Goal: Information Seeking & Learning: Learn about a topic

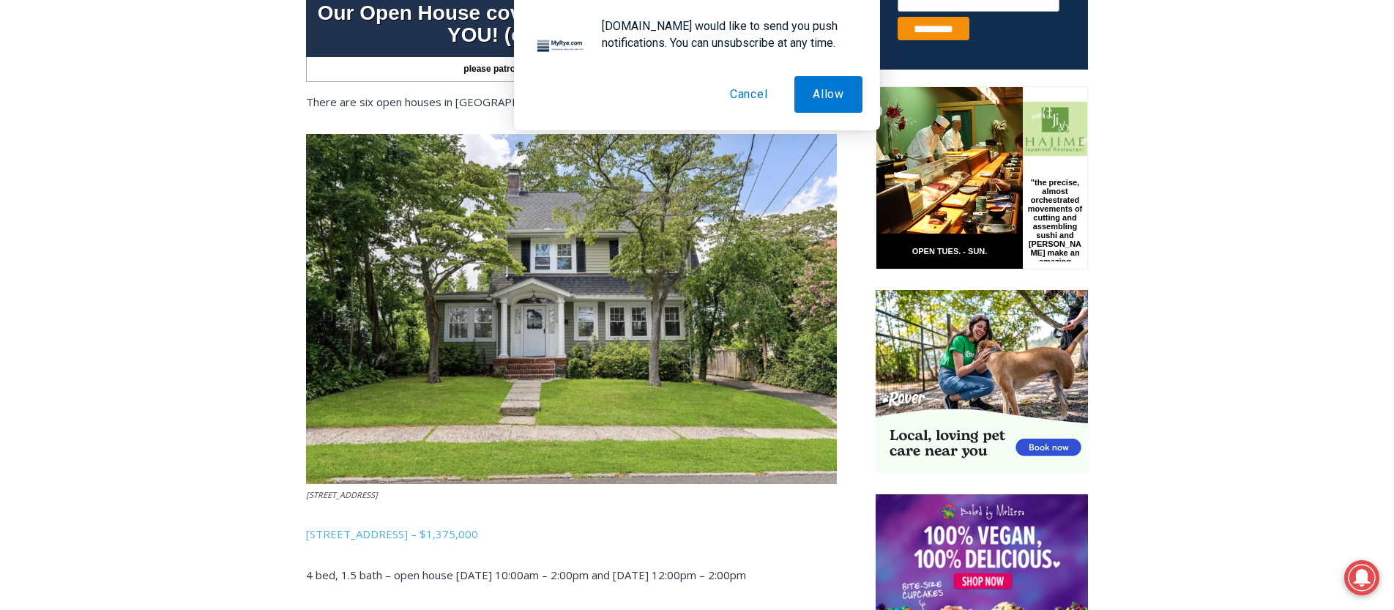
scroll to position [668, 0]
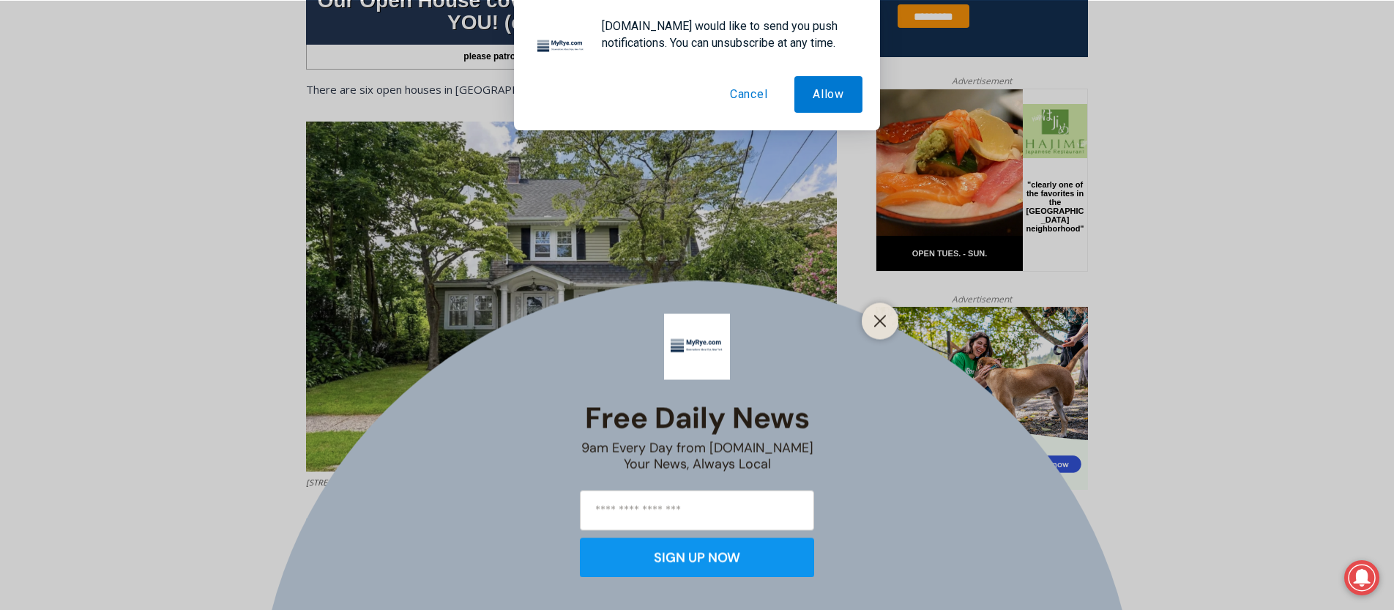
click at [880, 321] on line "Close" at bounding box center [880, 321] width 10 height 10
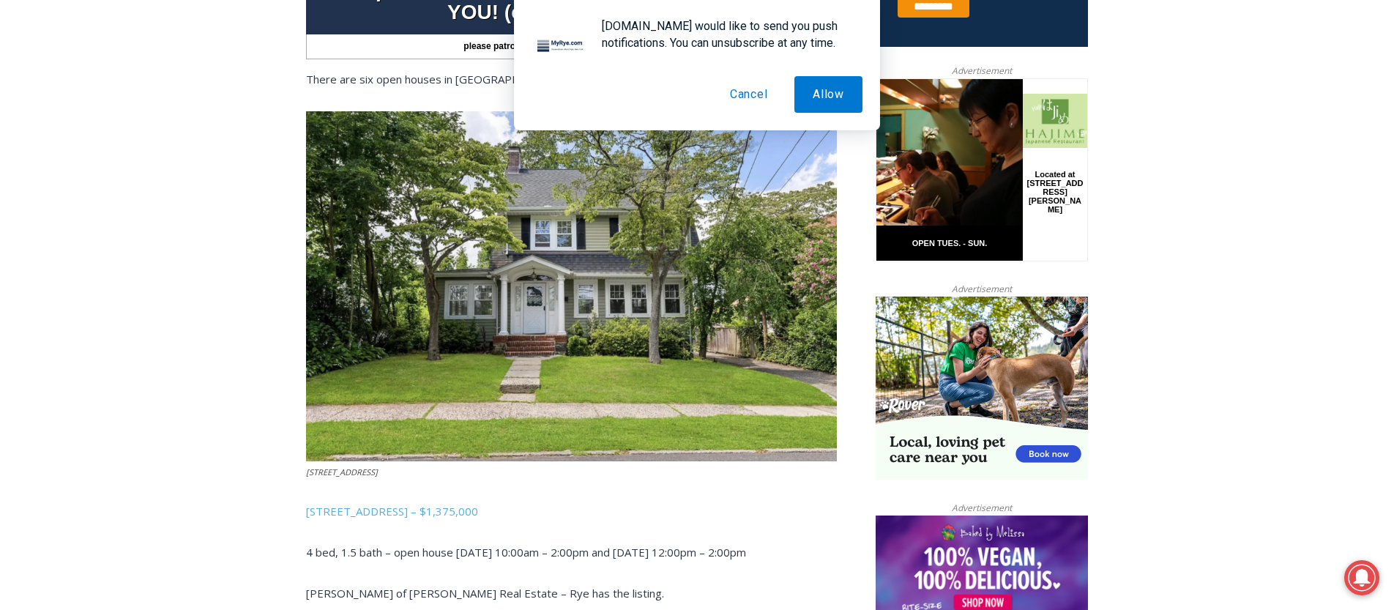
scroll to position [677, 0]
click at [750, 101] on button "Cancel" at bounding box center [749, 94] width 75 height 37
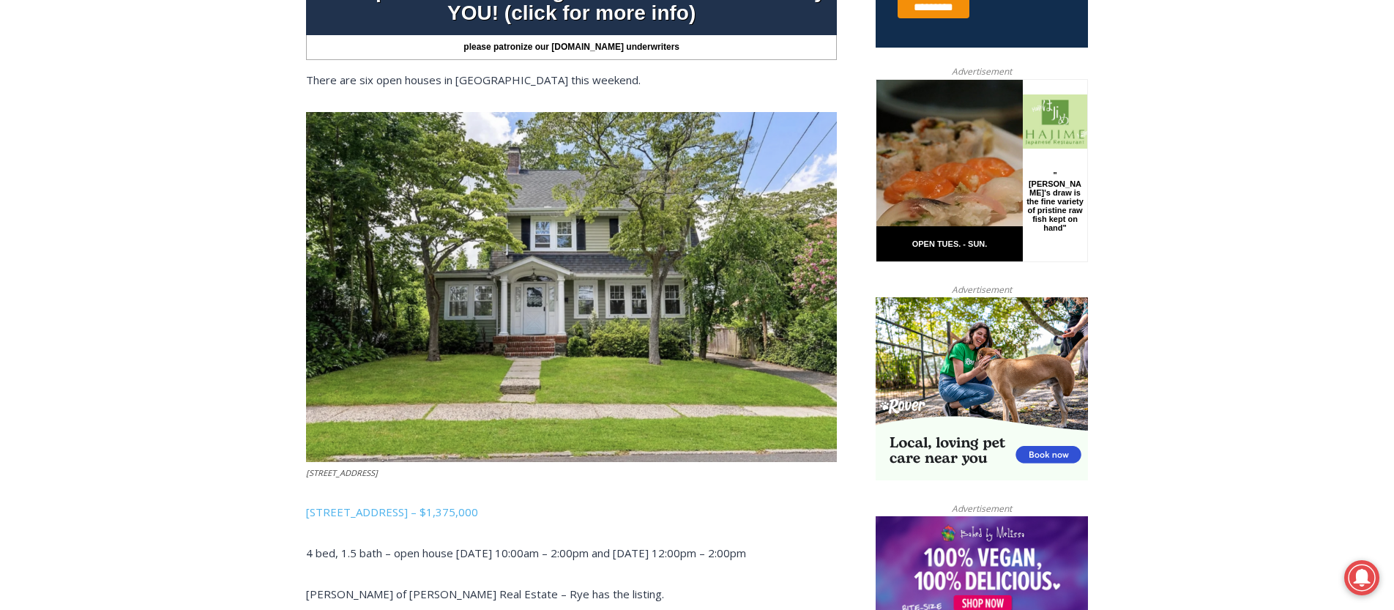
scroll to position [679, 0]
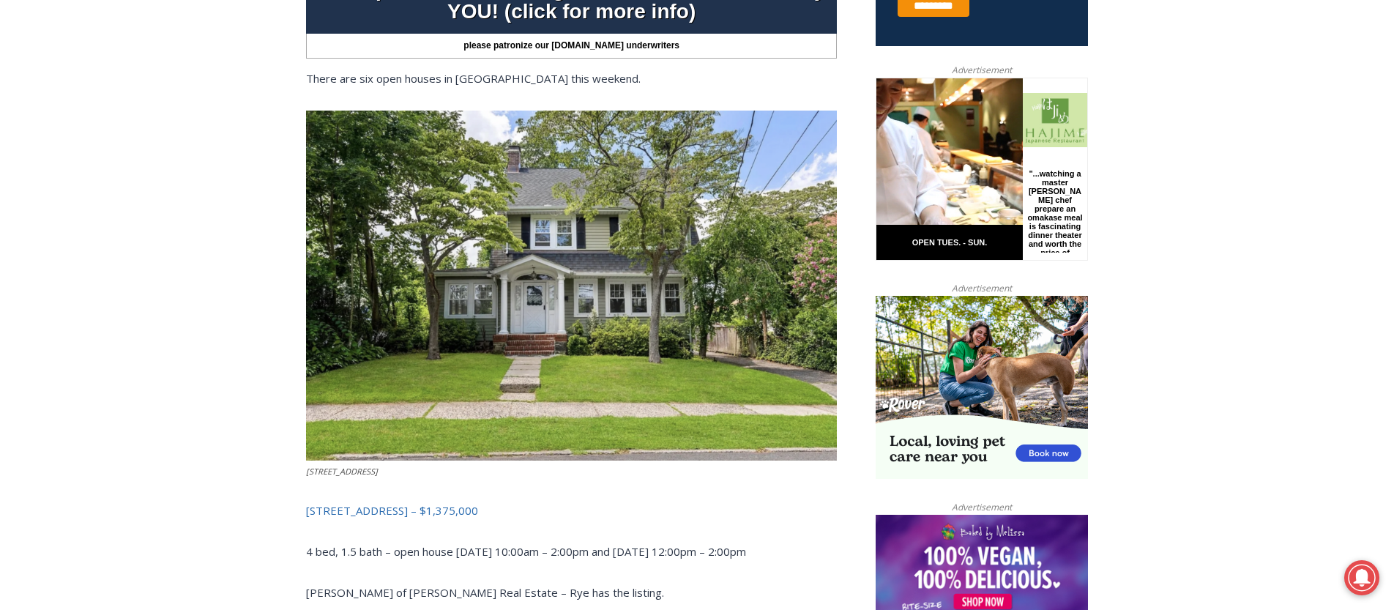
click at [424, 515] on span "[STREET_ADDRESS] – $1,375,000" at bounding box center [392, 510] width 172 height 15
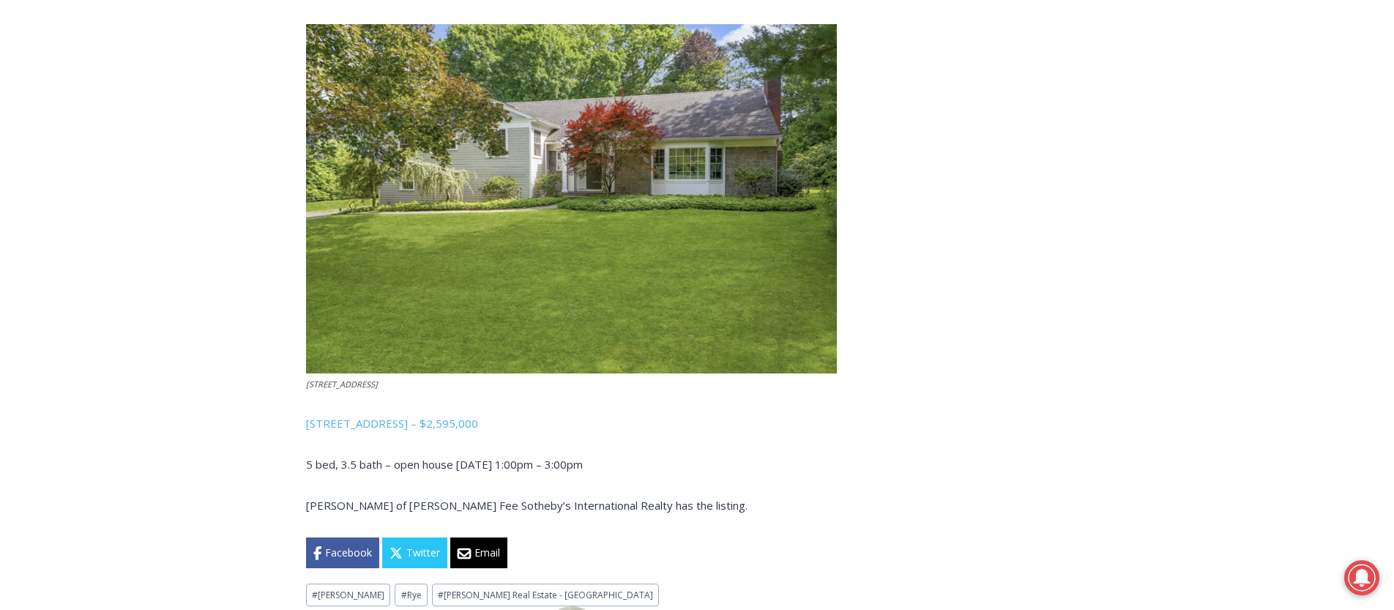
scroll to position [3396, 0]
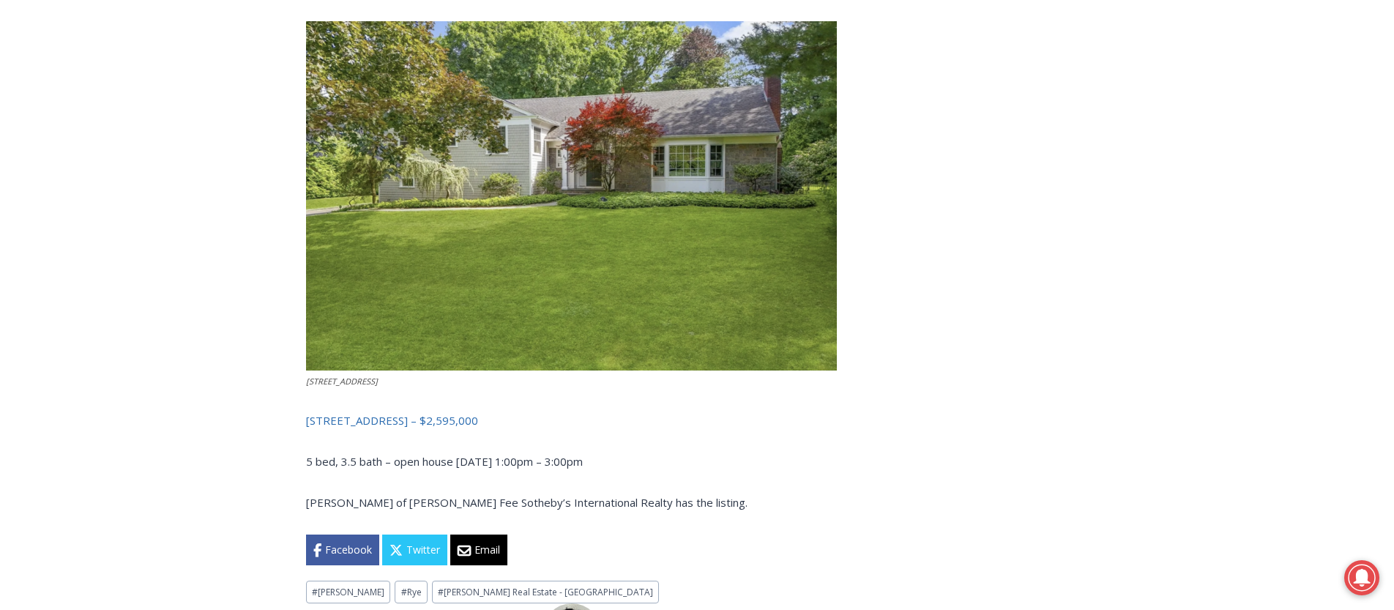
click at [477, 419] on span "[STREET_ADDRESS] – $2,595,000" at bounding box center [392, 420] width 172 height 15
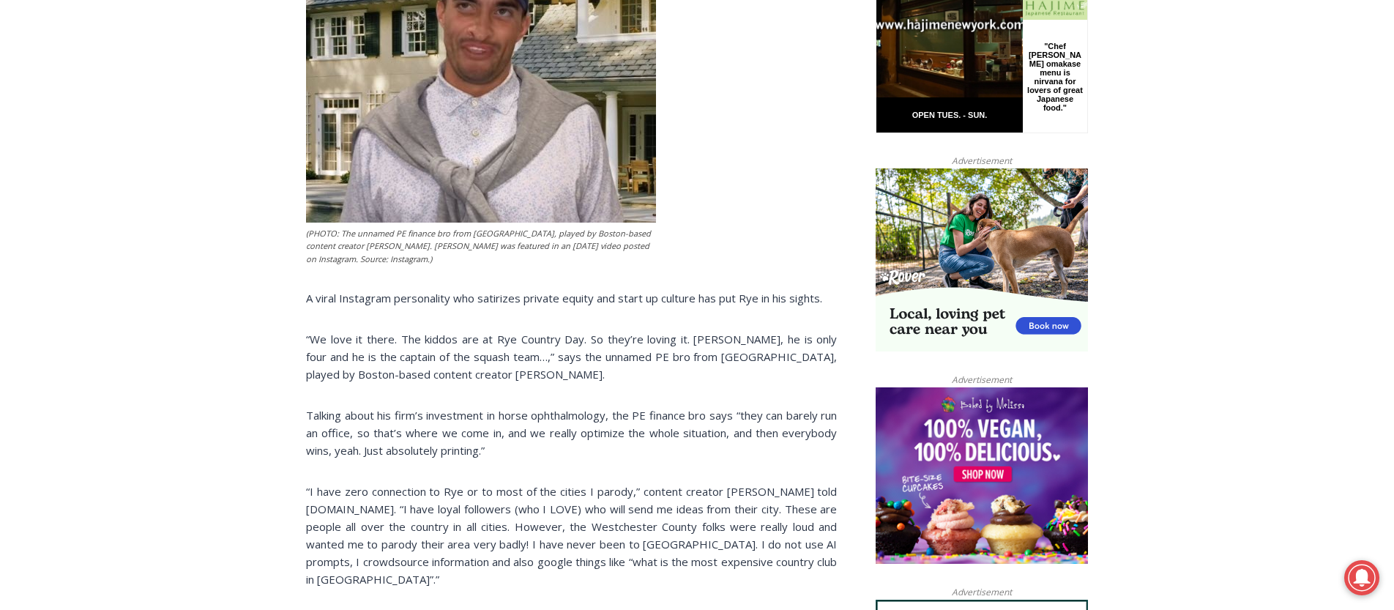
scroll to position [806, 0]
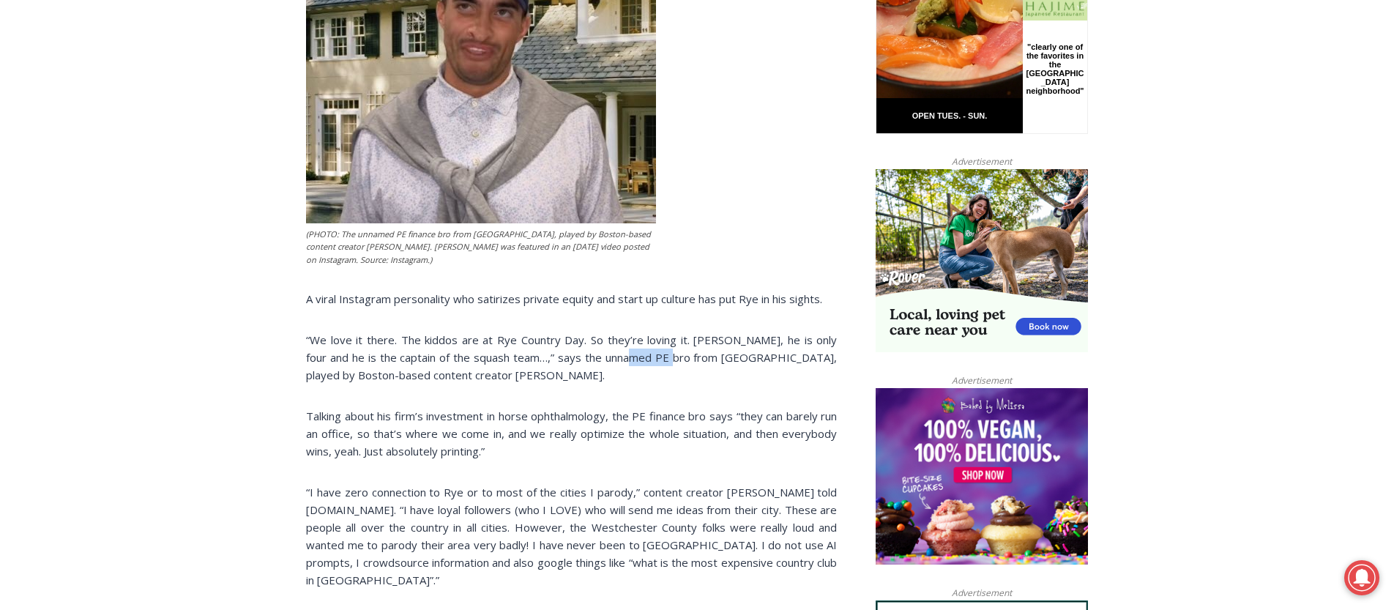
drag, startPoint x: 620, startPoint y: 361, endPoint x: 651, endPoint y: 362, distance: 30.8
click at [657, 362] on p "“We love it there. The kiddos are at Rye Country Day. So they’re loving it. Tar…" at bounding box center [571, 357] width 531 height 53
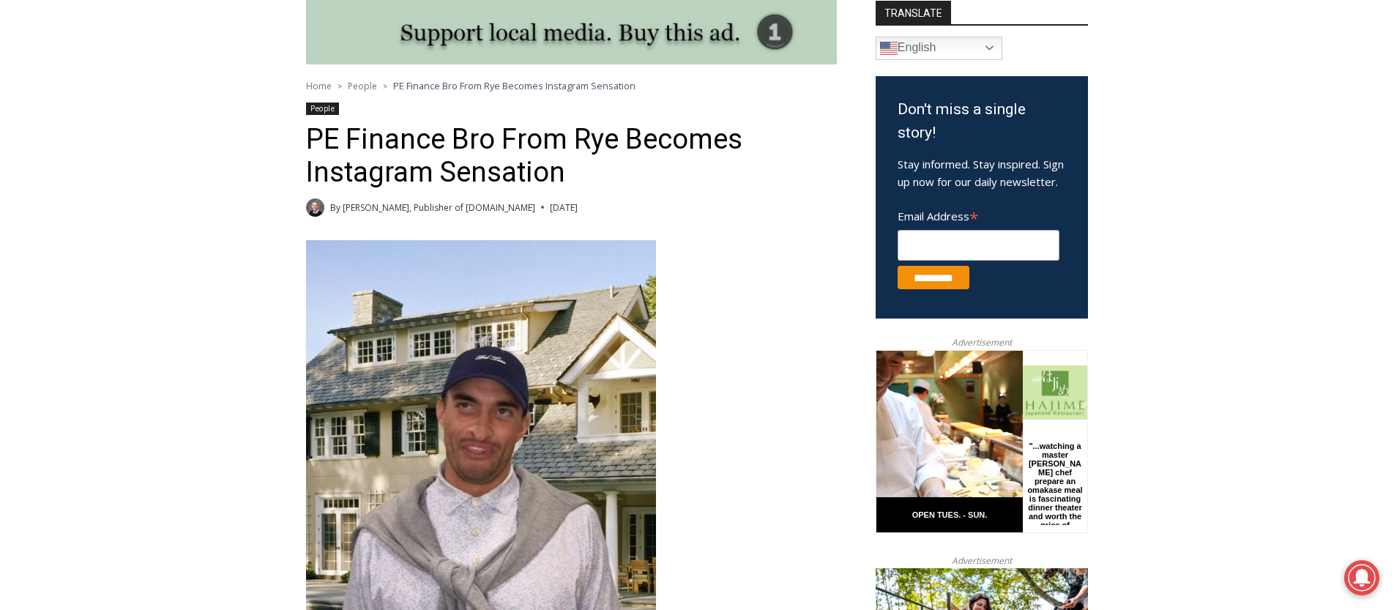
scroll to position [0, 0]
